Goal: Information Seeking & Learning: Learn about a topic

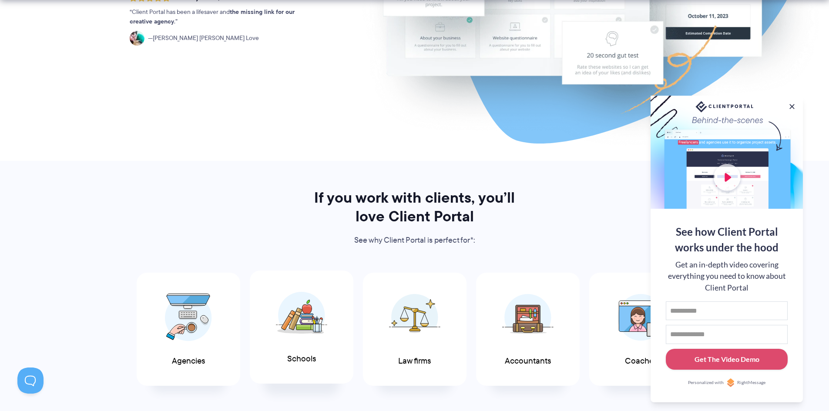
scroll to position [304, 0]
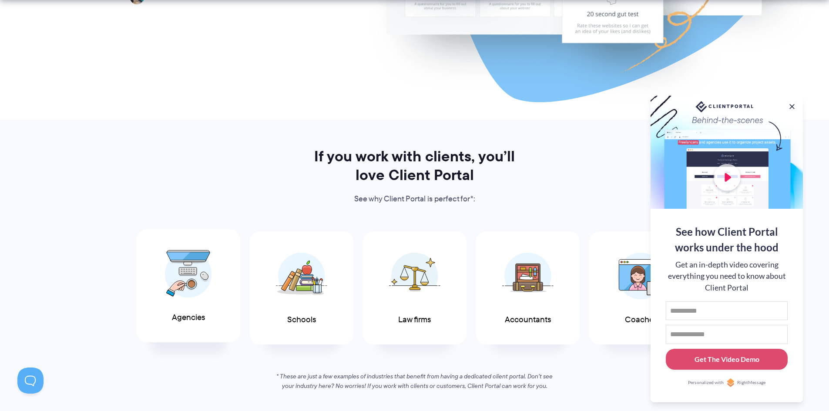
click at [198, 277] on img at bounding box center [188, 274] width 47 height 48
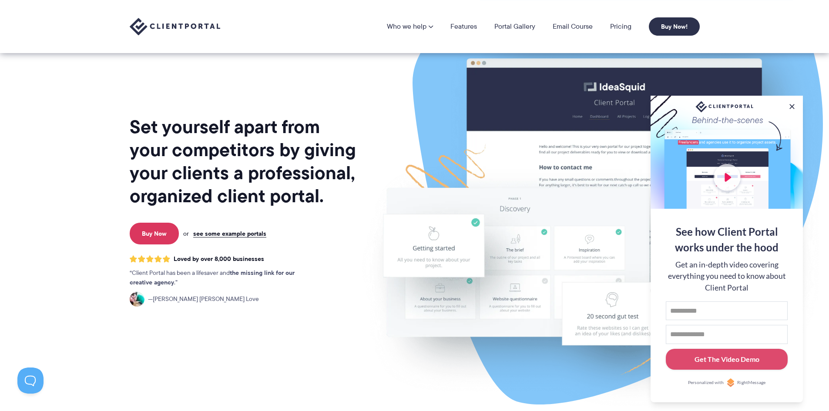
scroll to position [0, 0]
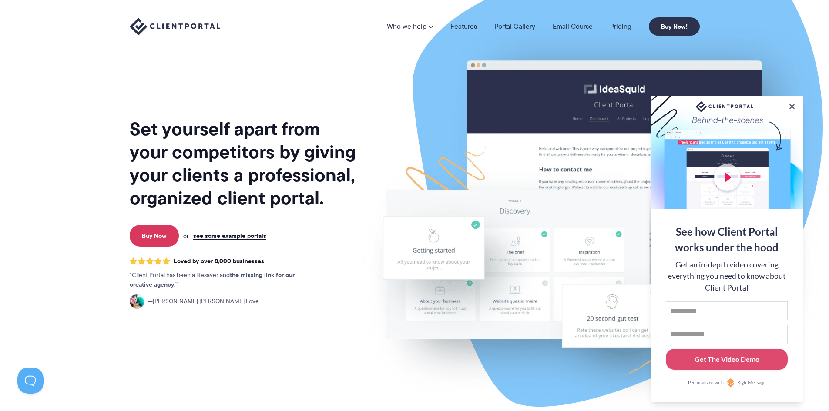
click at [614, 24] on link "Pricing" at bounding box center [620, 26] width 21 height 7
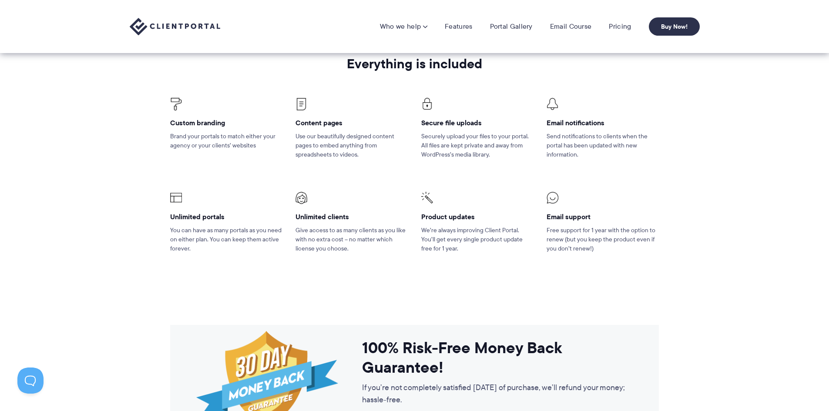
scroll to position [1261, 0]
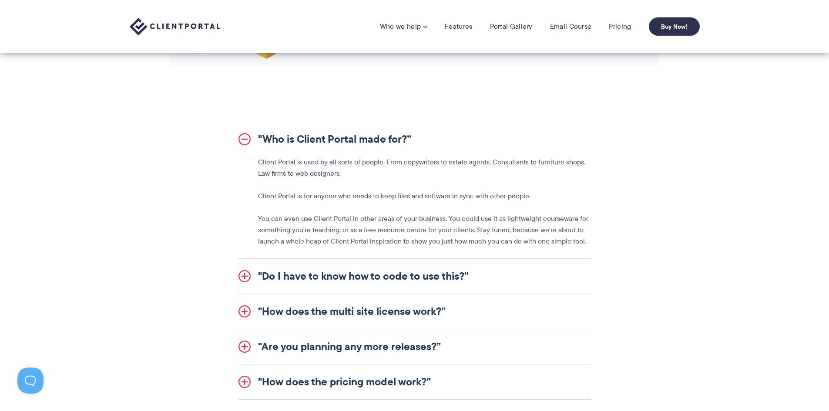
scroll to position [739, 0]
